Goal: Task Accomplishment & Management: Manage account settings

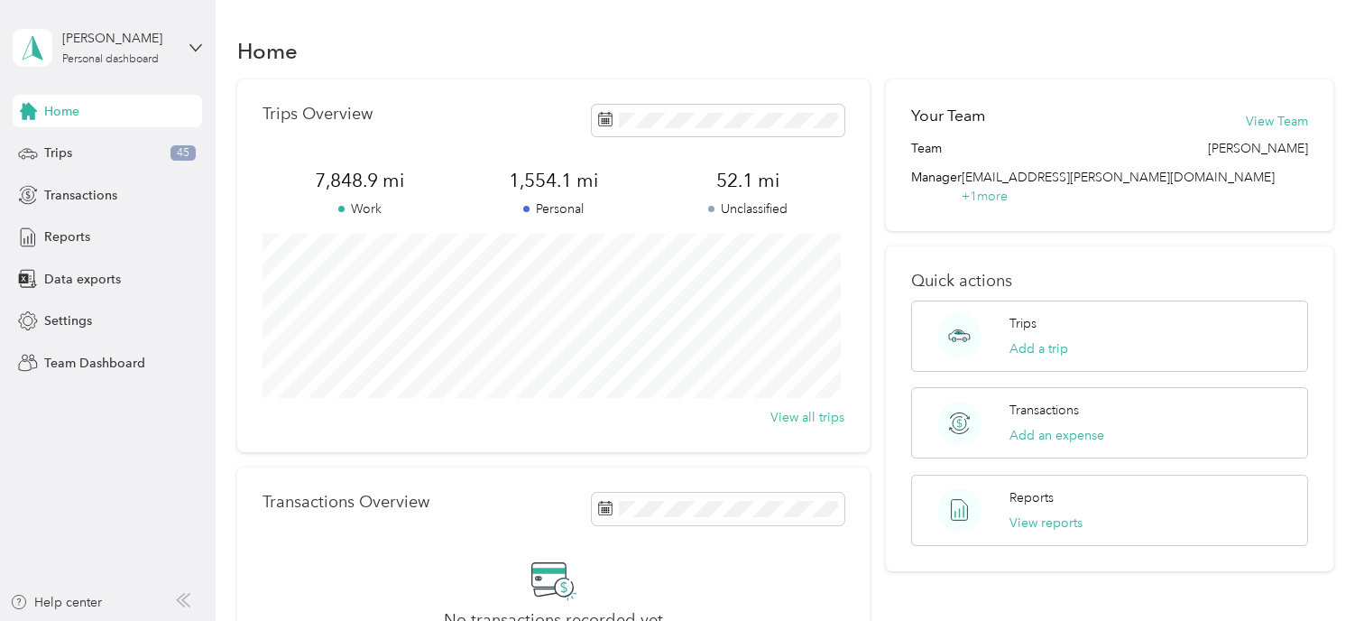
click at [190, 54] on div "[PERSON_NAME] Personal dashboard" at bounding box center [107, 47] width 189 height 63
click at [50, 146] on div "Team dashboard" at bounding box center [77, 139] width 97 height 19
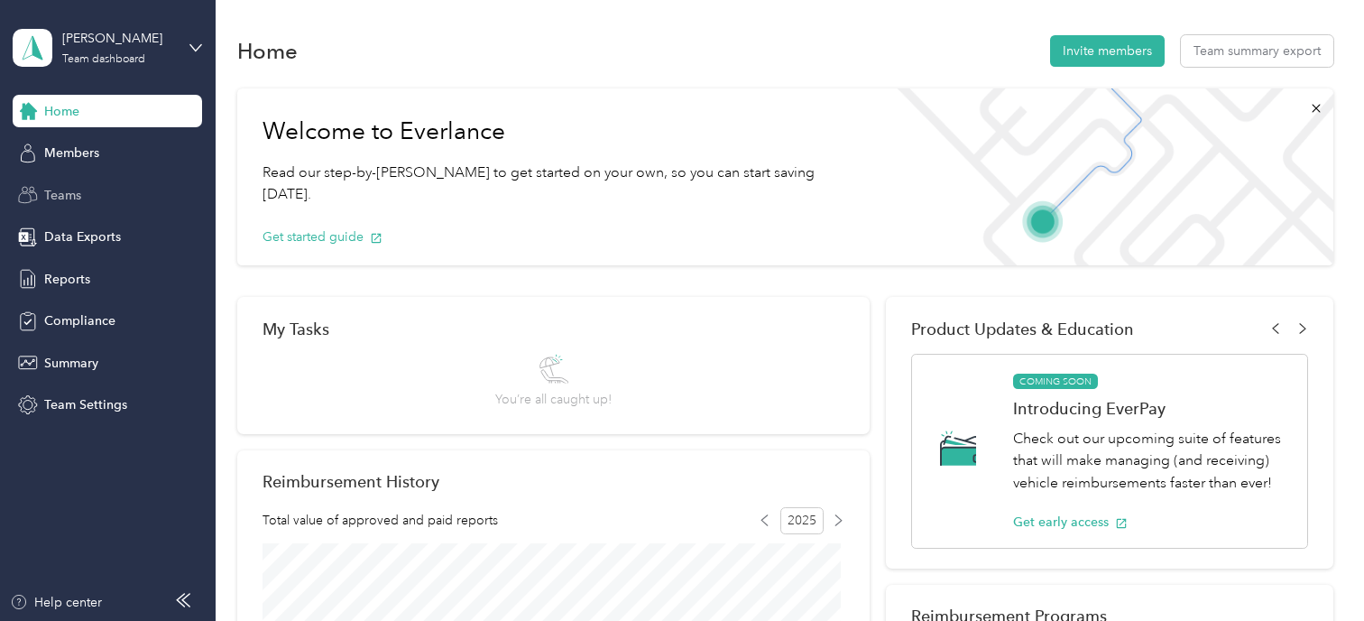
click at [64, 191] on span "Teams" at bounding box center [62, 195] width 37 height 19
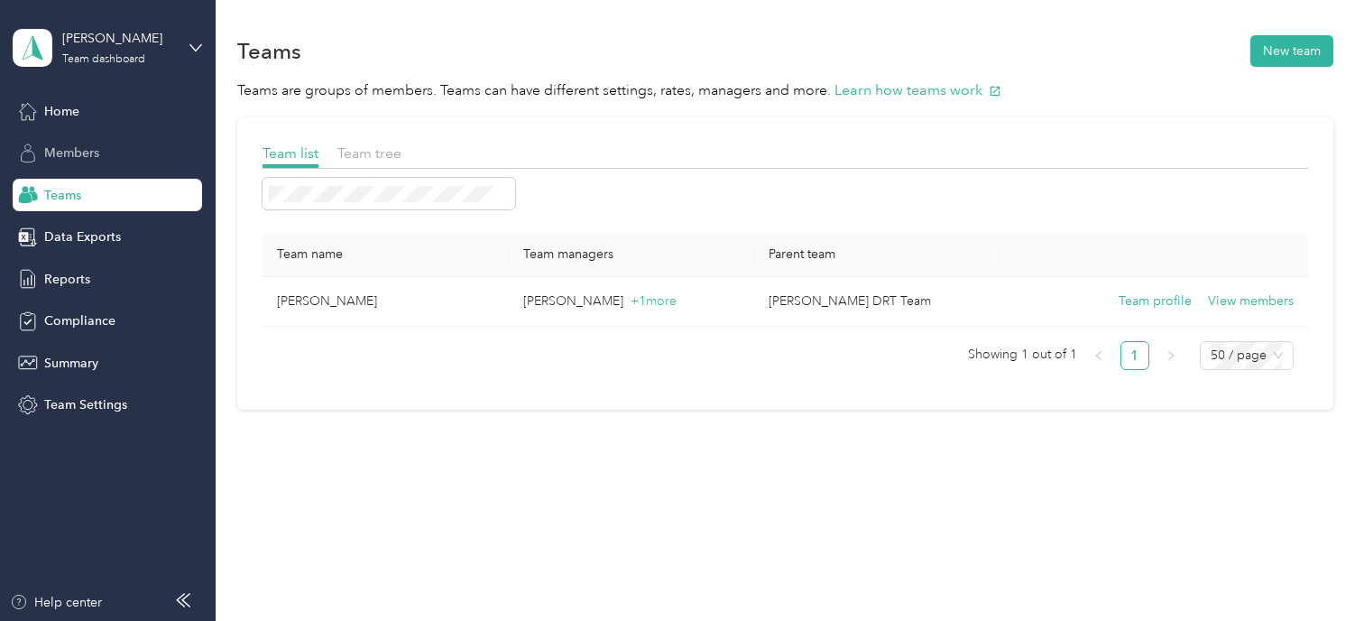
click at [54, 154] on span "Members" at bounding box center [71, 152] width 55 height 19
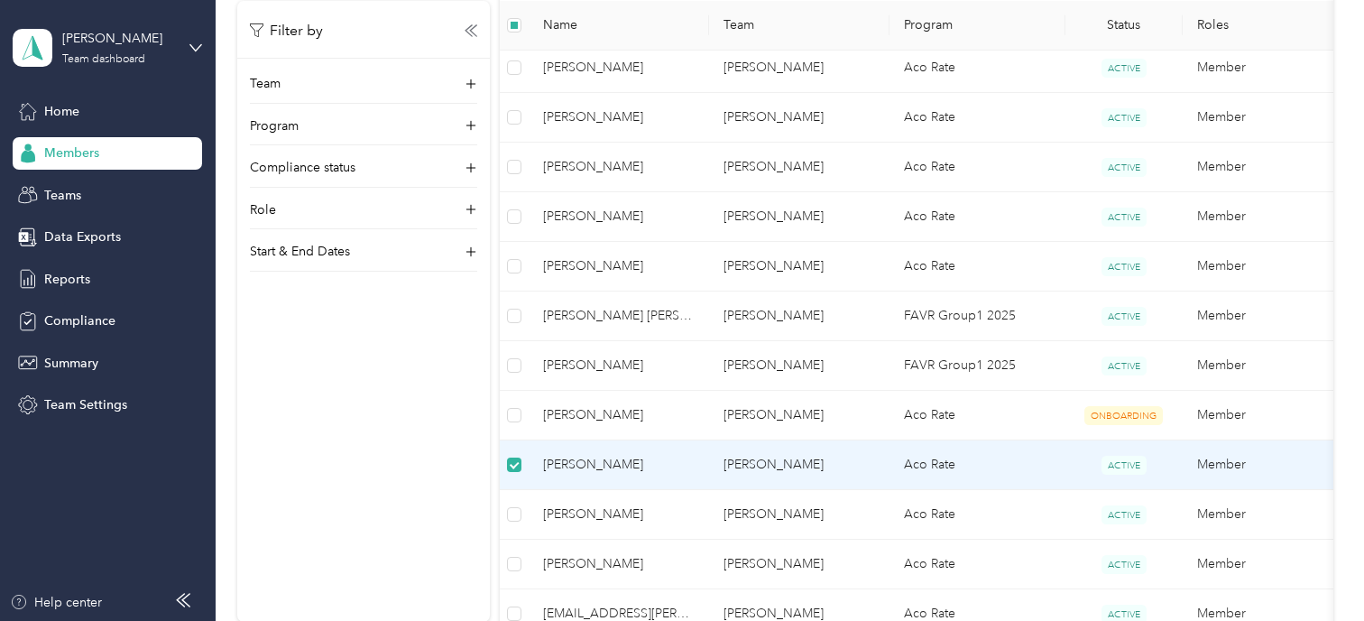
scroll to position [884, 0]
click at [626, 458] on span "[PERSON_NAME]" at bounding box center [619, 464] width 152 height 20
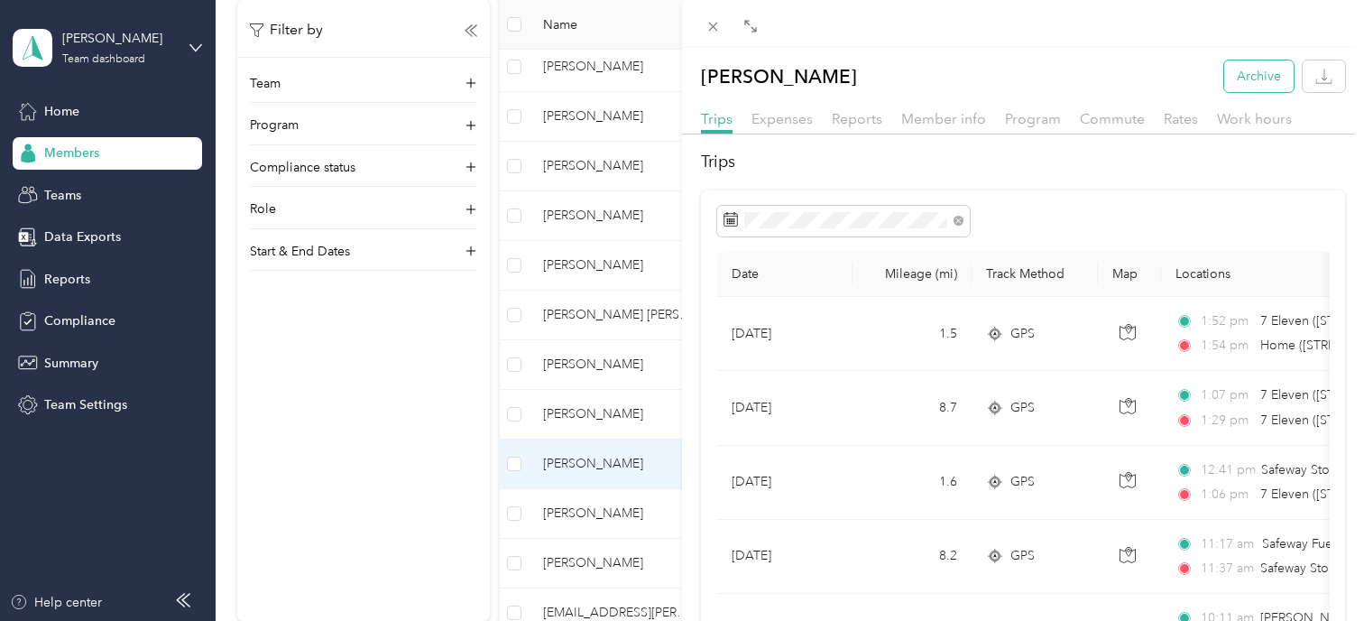
click at [1230, 72] on button "Archive" at bounding box center [1258, 76] width 69 height 32
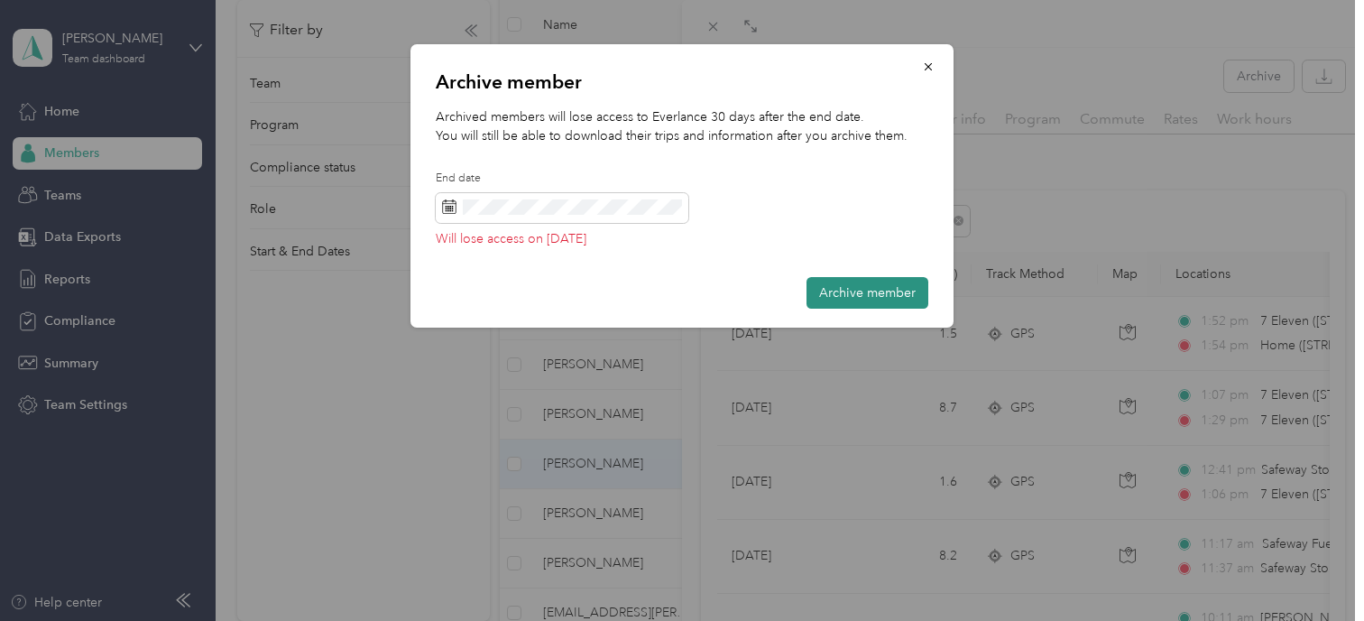
click at [844, 277] on button "Archive member" at bounding box center [868, 293] width 122 height 32
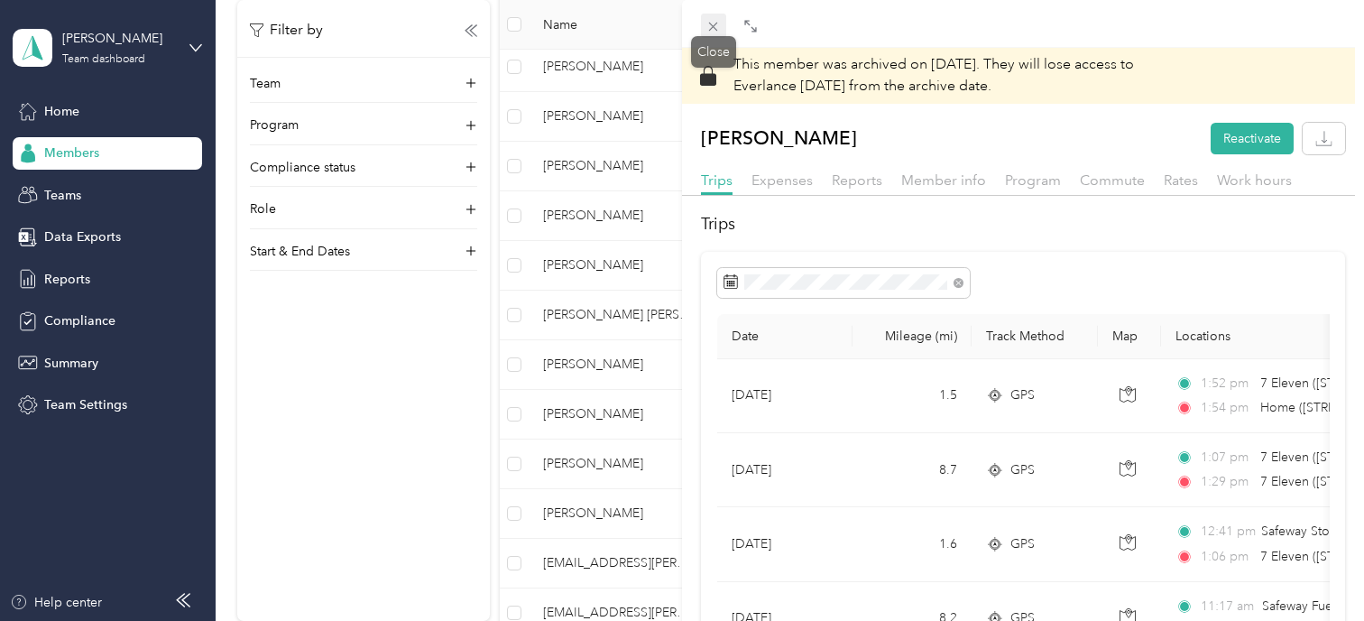
click at [710, 22] on icon at bounding box center [712, 26] width 15 height 15
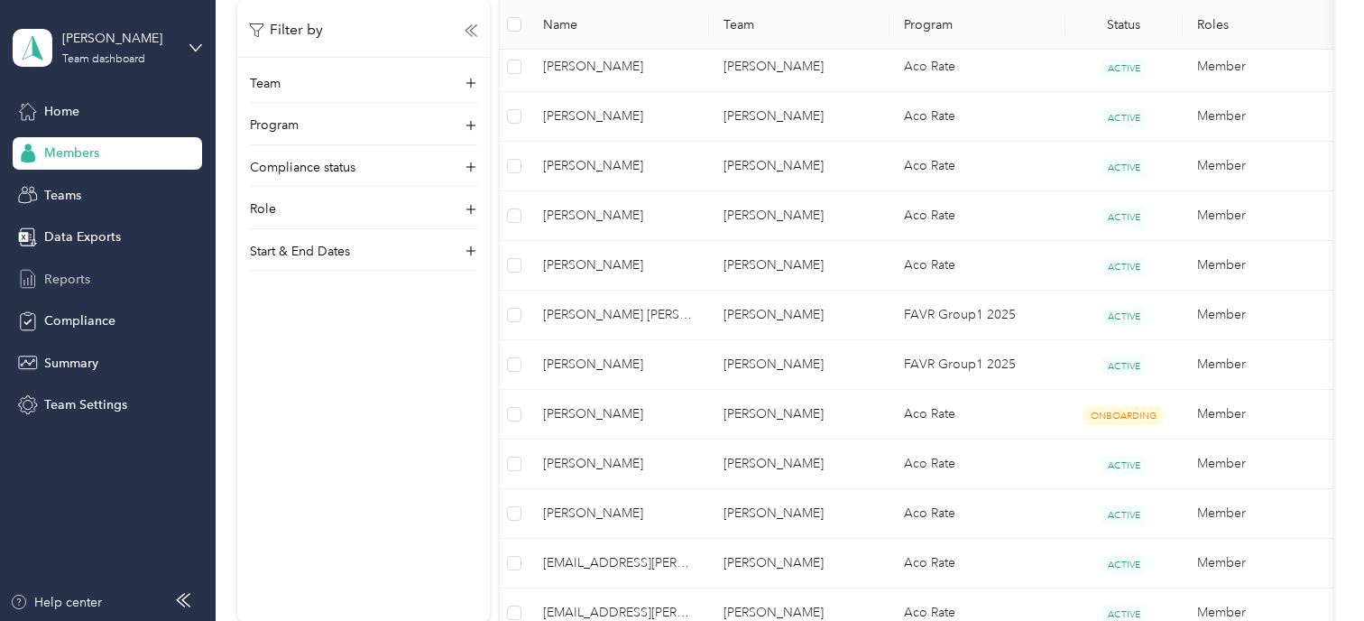
click at [67, 270] on span "Reports" at bounding box center [67, 279] width 46 height 19
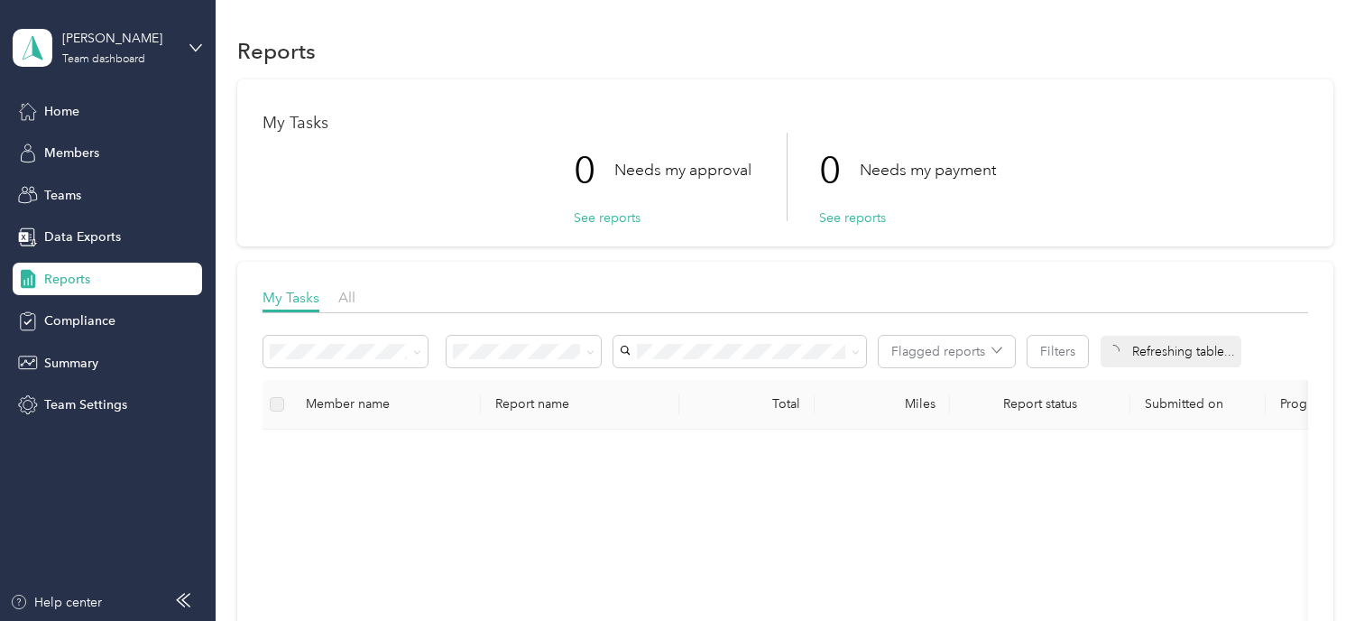
click at [342, 288] on div "All" at bounding box center [346, 298] width 17 height 23
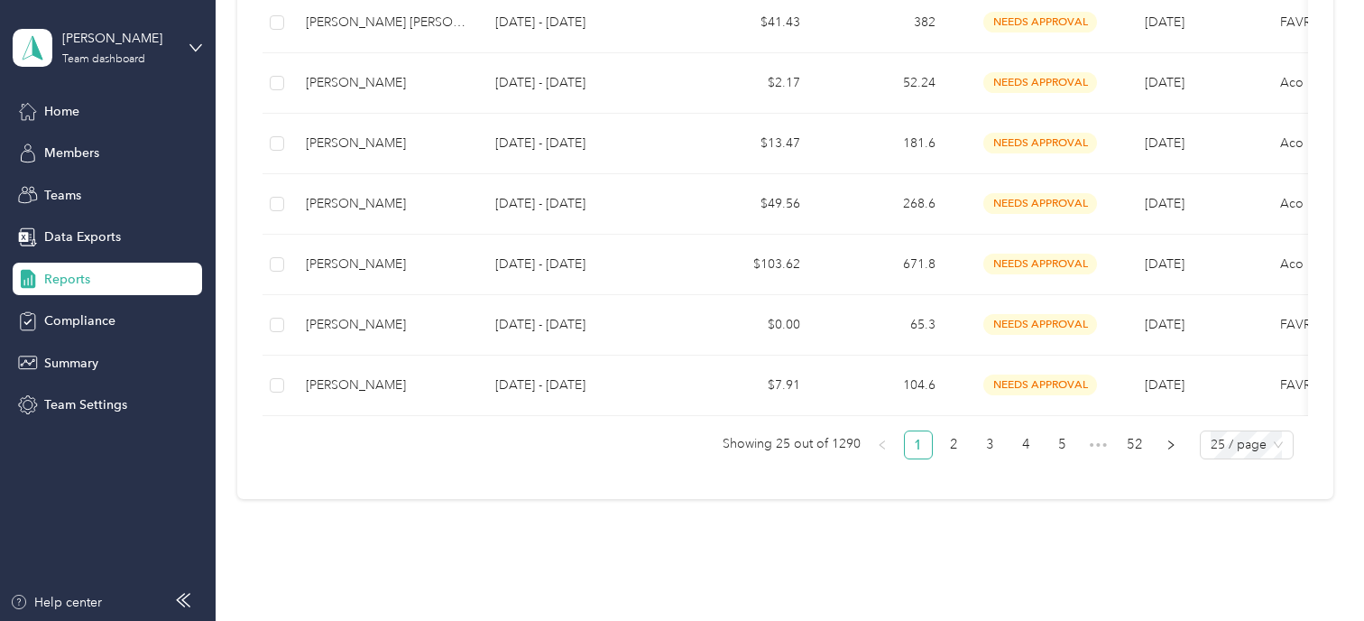
scroll to position [1566, 0]
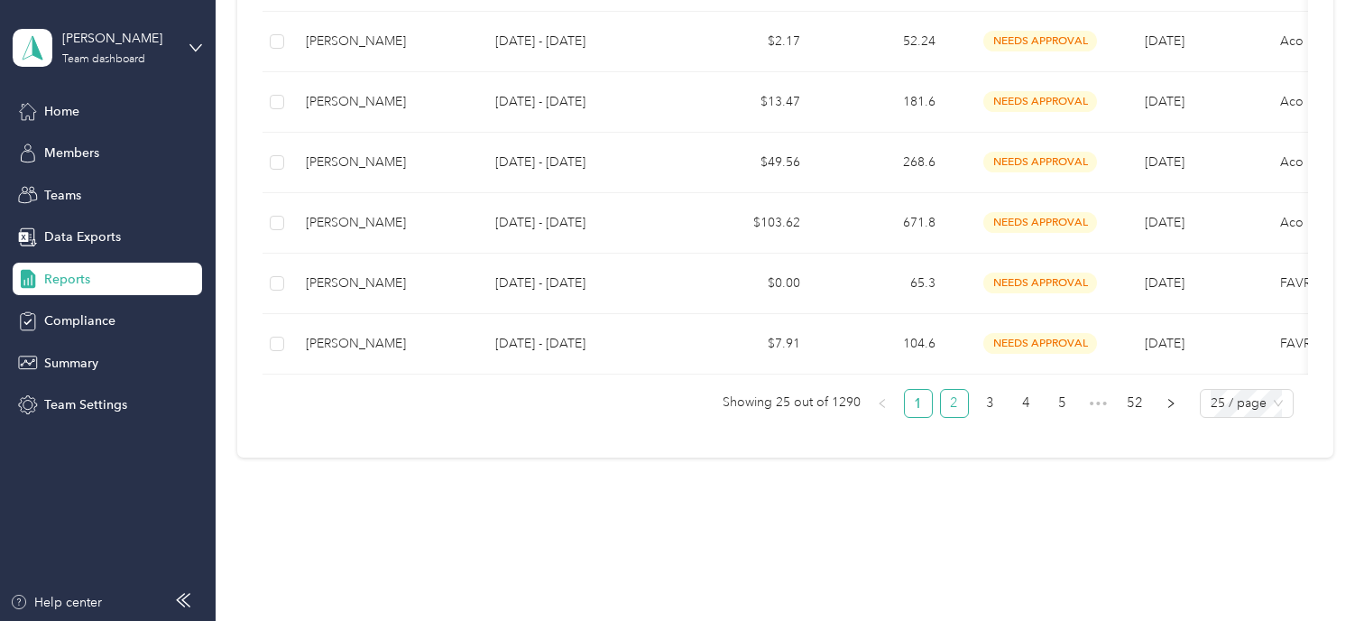
click at [949, 410] on link "2" at bounding box center [954, 403] width 27 height 27
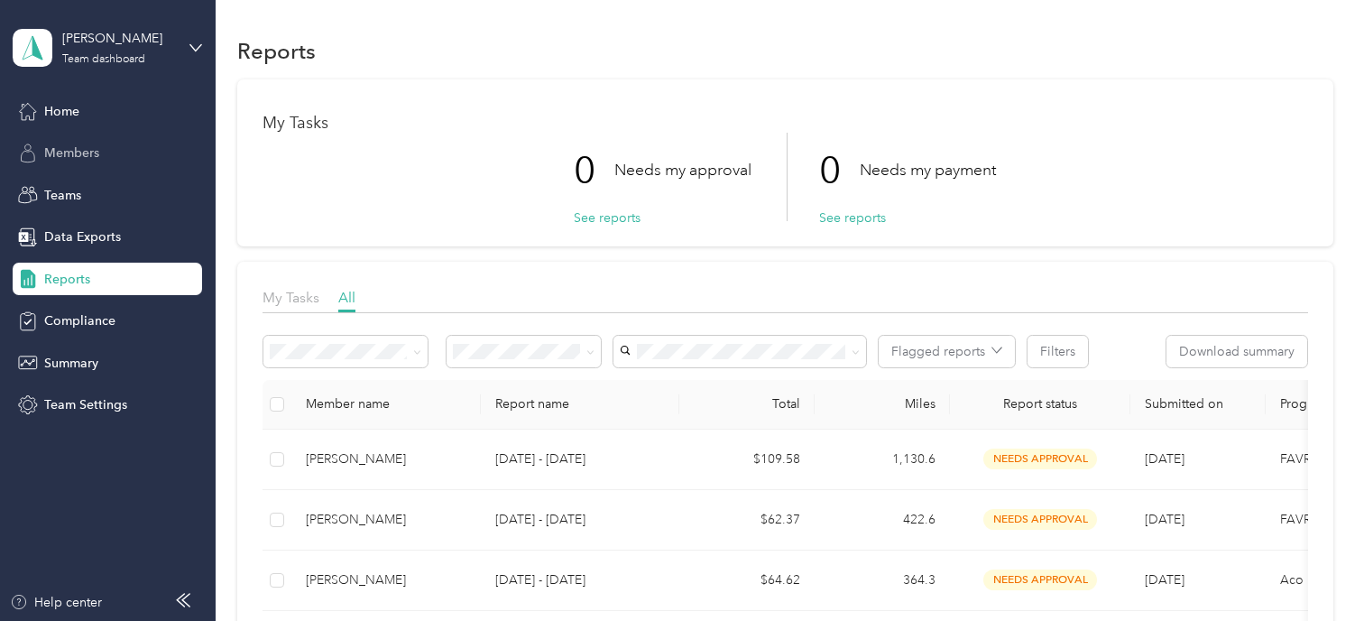
click at [62, 147] on span "Members" at bounding box center [71, 152] width 55 height 19
